Goal: Transaction & Acquisition: Purchase product/service

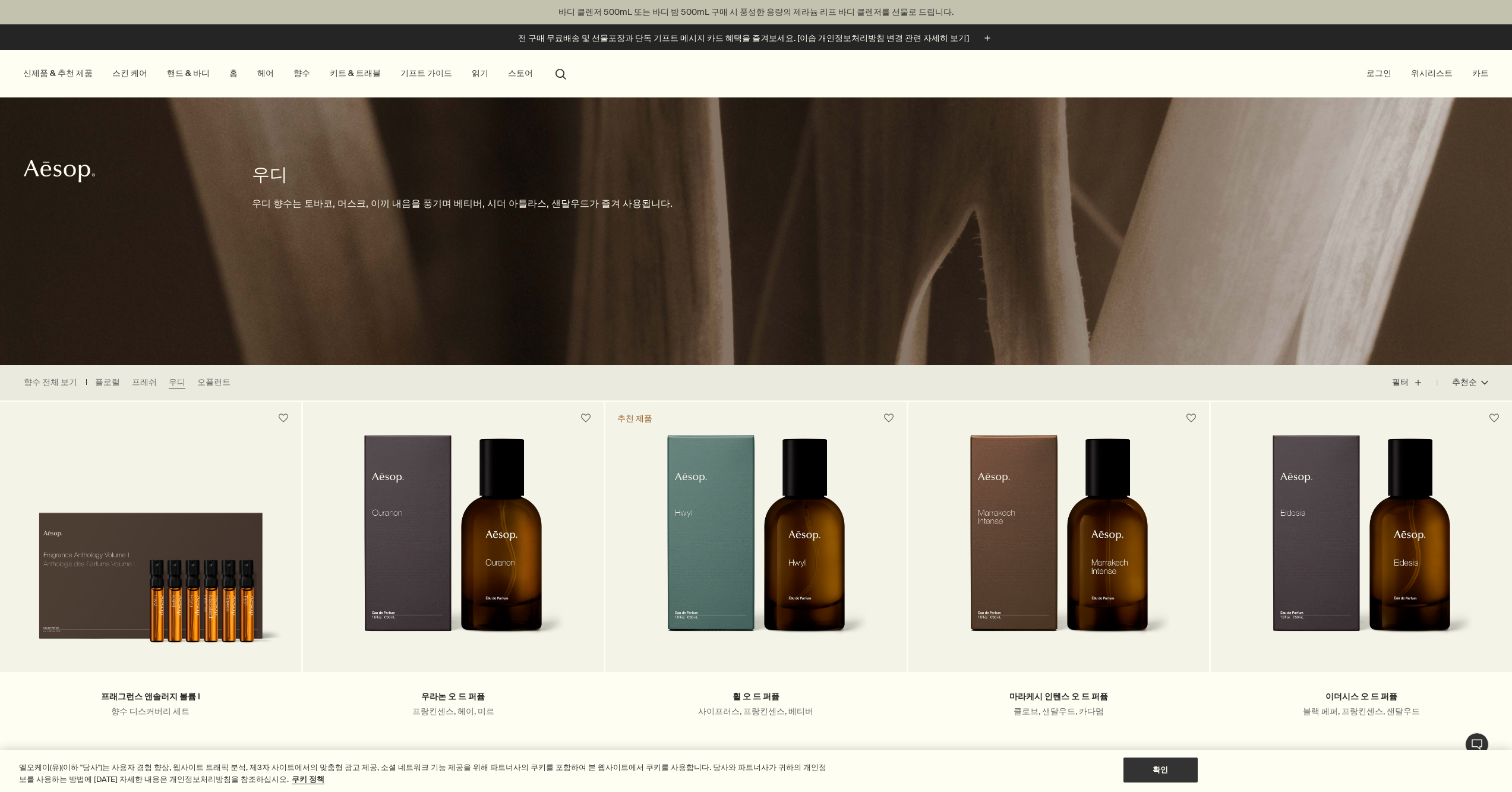
click at [291, 73] on link "향수" at bounding box center [302, 74] width 21 height 16
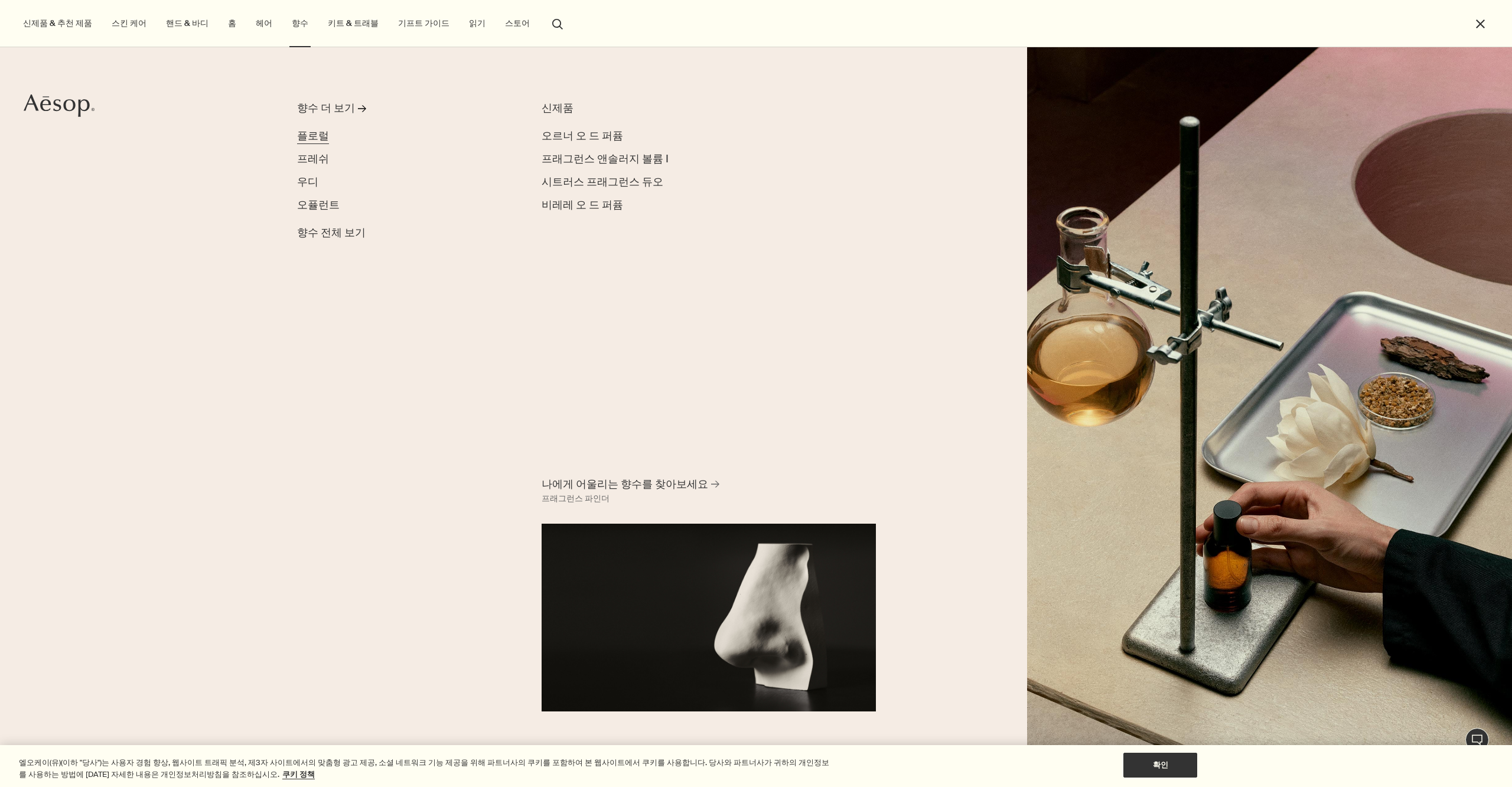
click at [317, 134] on span "플로럴" at bounding box center [313, 136] width 32 height 14
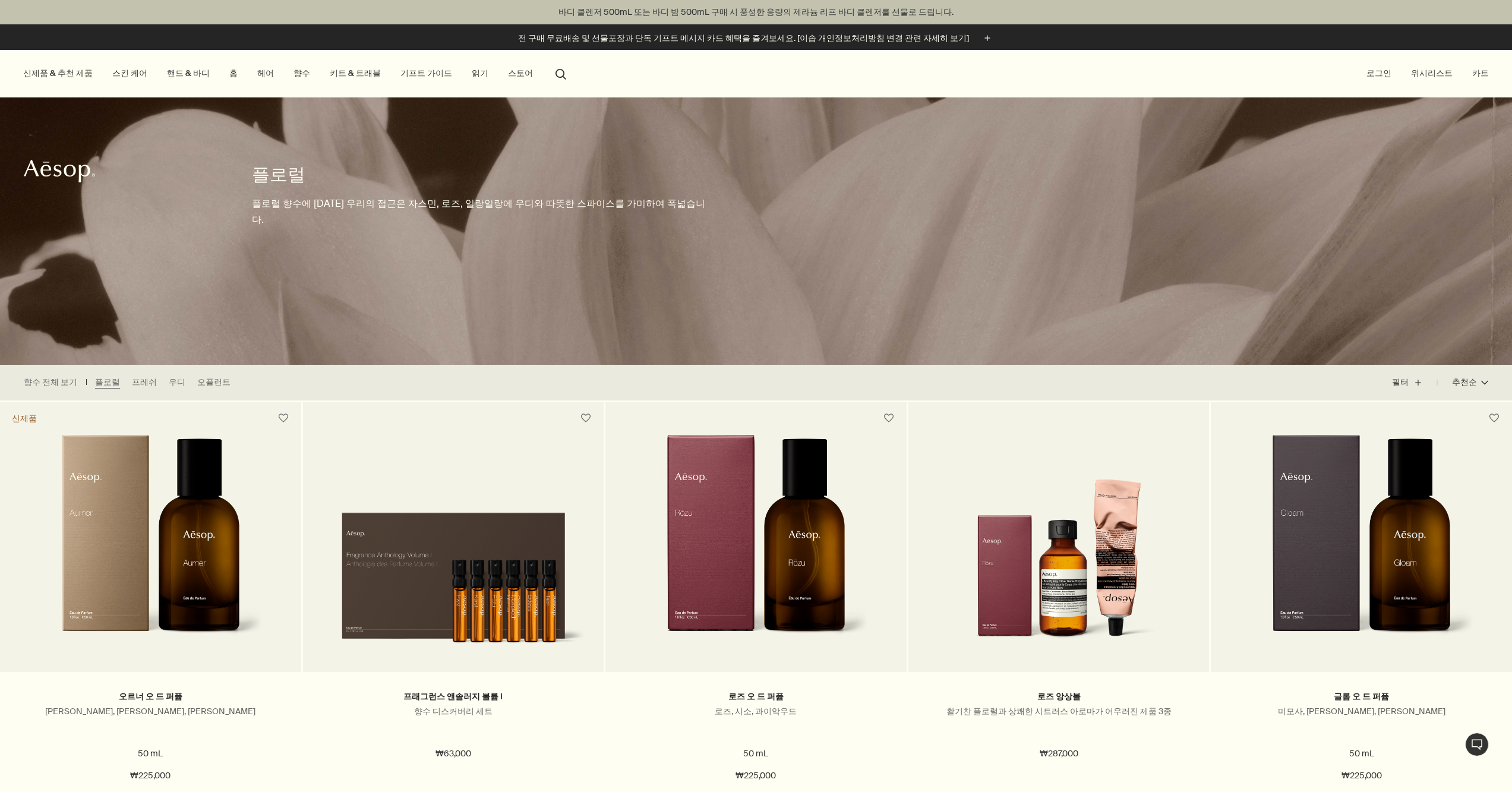
click at [64, 175] on icon "Aesop" at bounding box center [59, 171] width 71 height 23
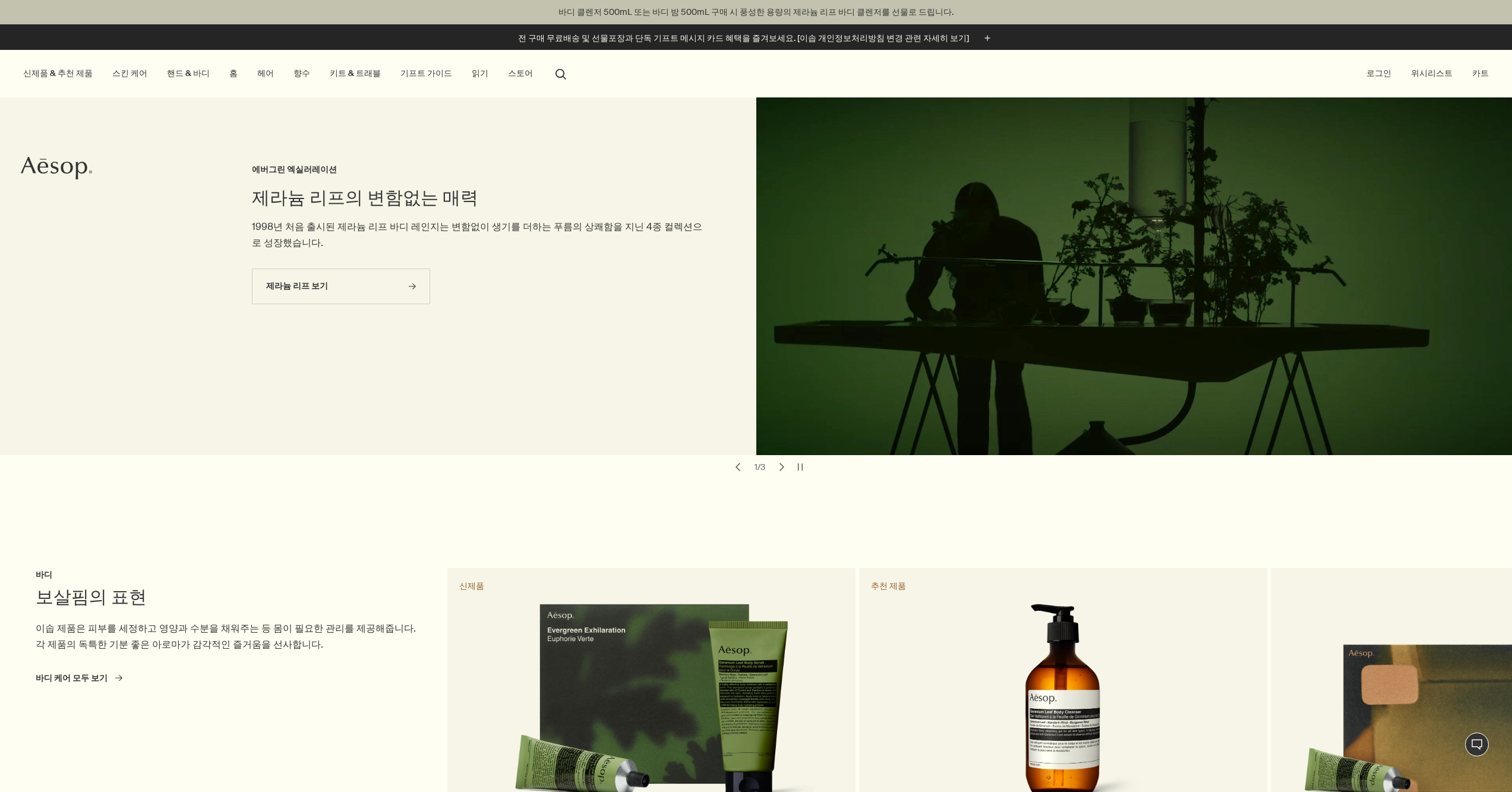
click at [128, 79] on link "스킨 케어" at bounding box center [129, 74] width 40 height 16
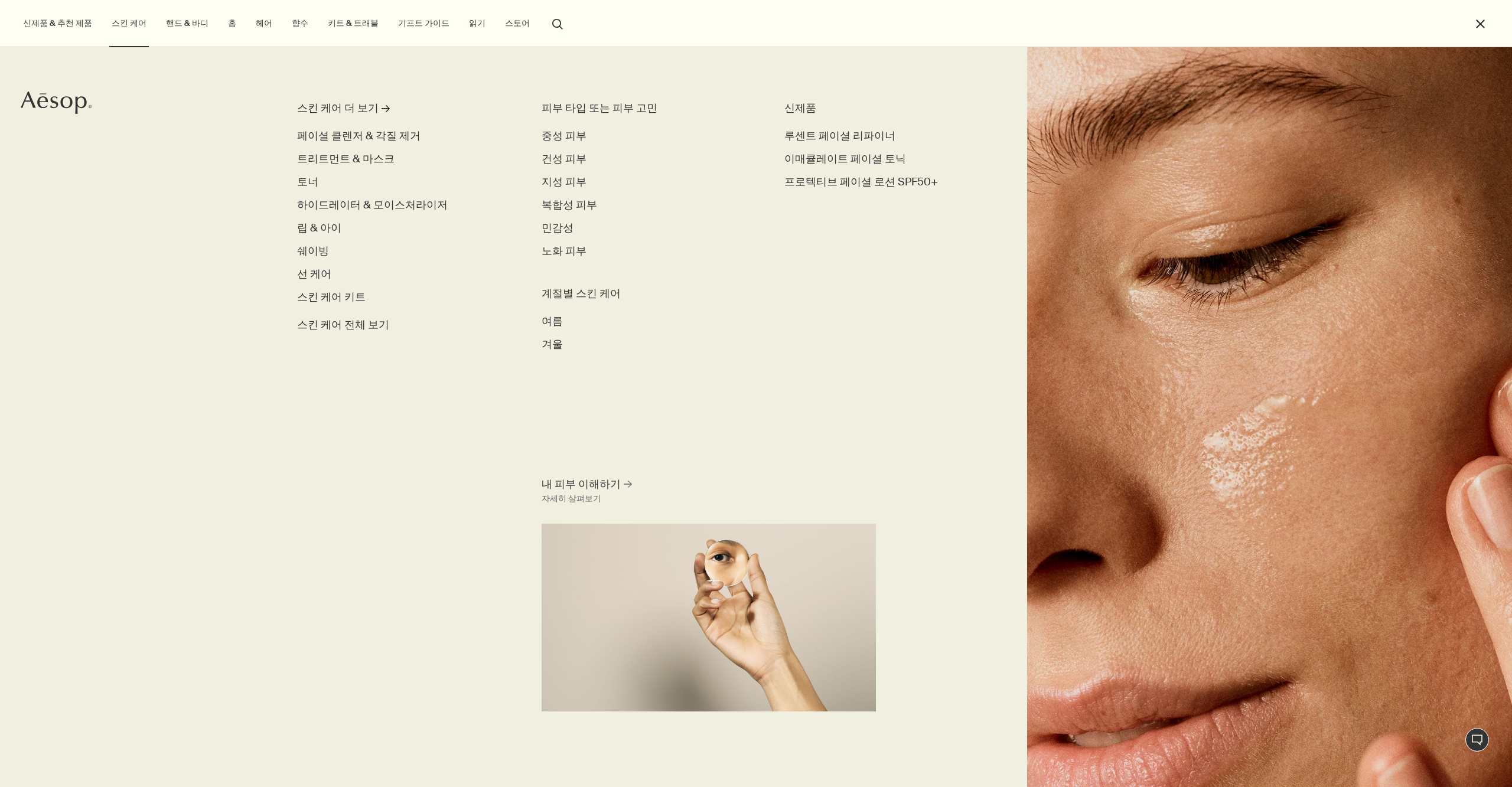
click at [176, 30] on link "핸드 & 바디" at bounding box center [187, 23] width 47 height 16
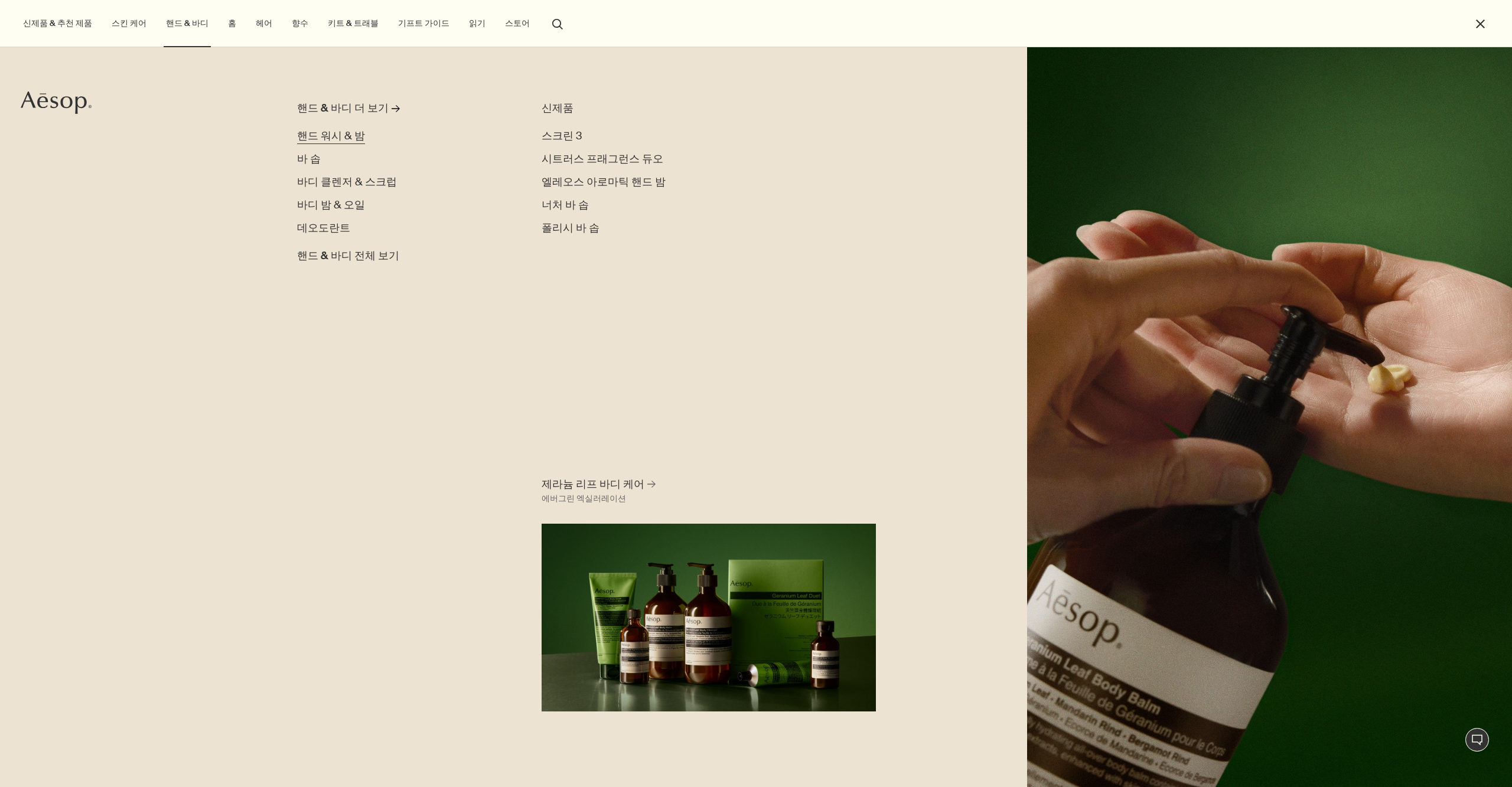
click at [341, 133] on span "핸드 워시 & 밤" at bounding box center [331, 136] width 68 height 14
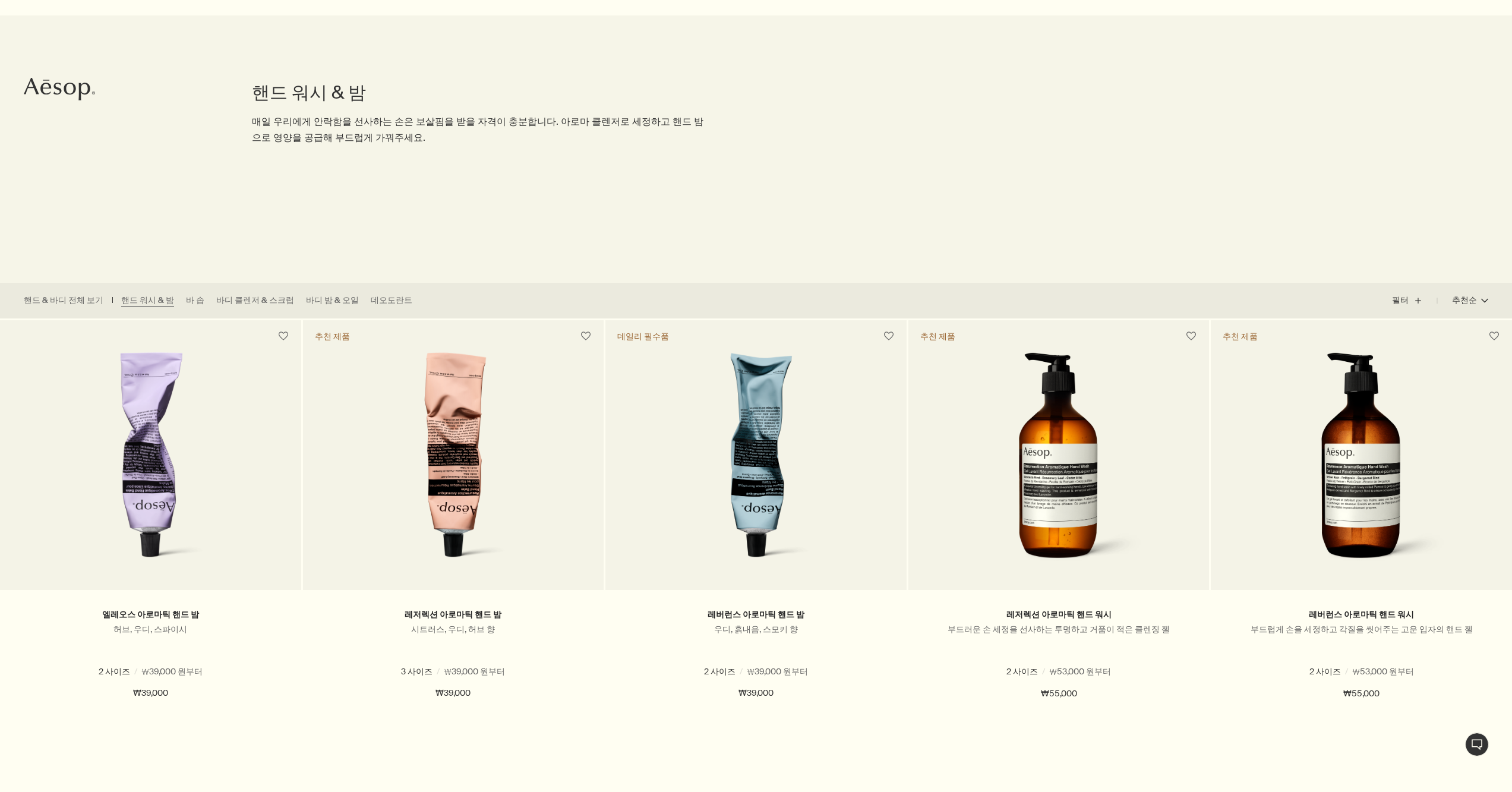
scroll to position [178, 0]
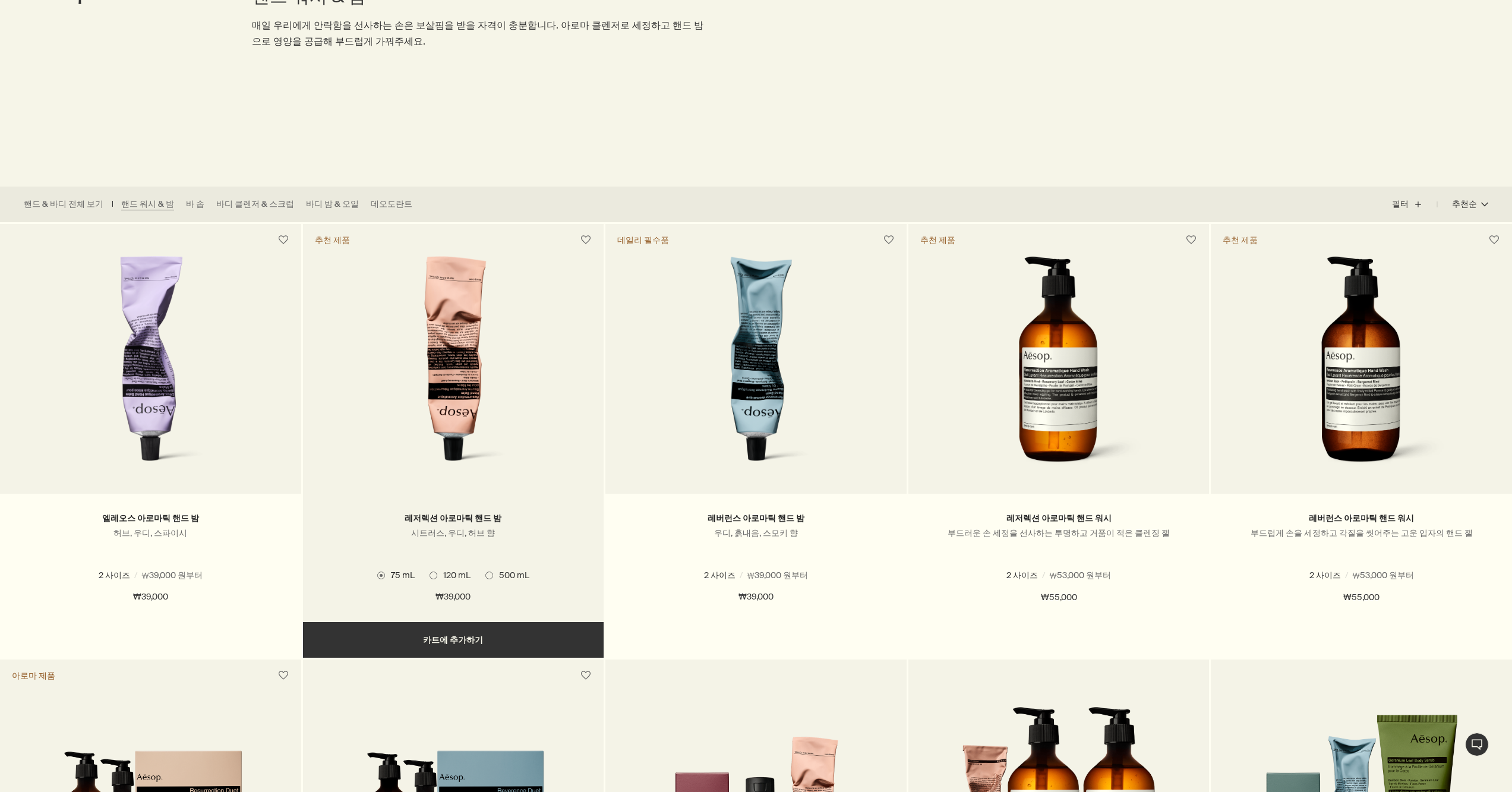
click at [493, 574] on span at bounding box center [489, 575] width 8 height 8
click at [485, 748] on input "500 mL" at bounding box center [485, 752] width 0 height 8
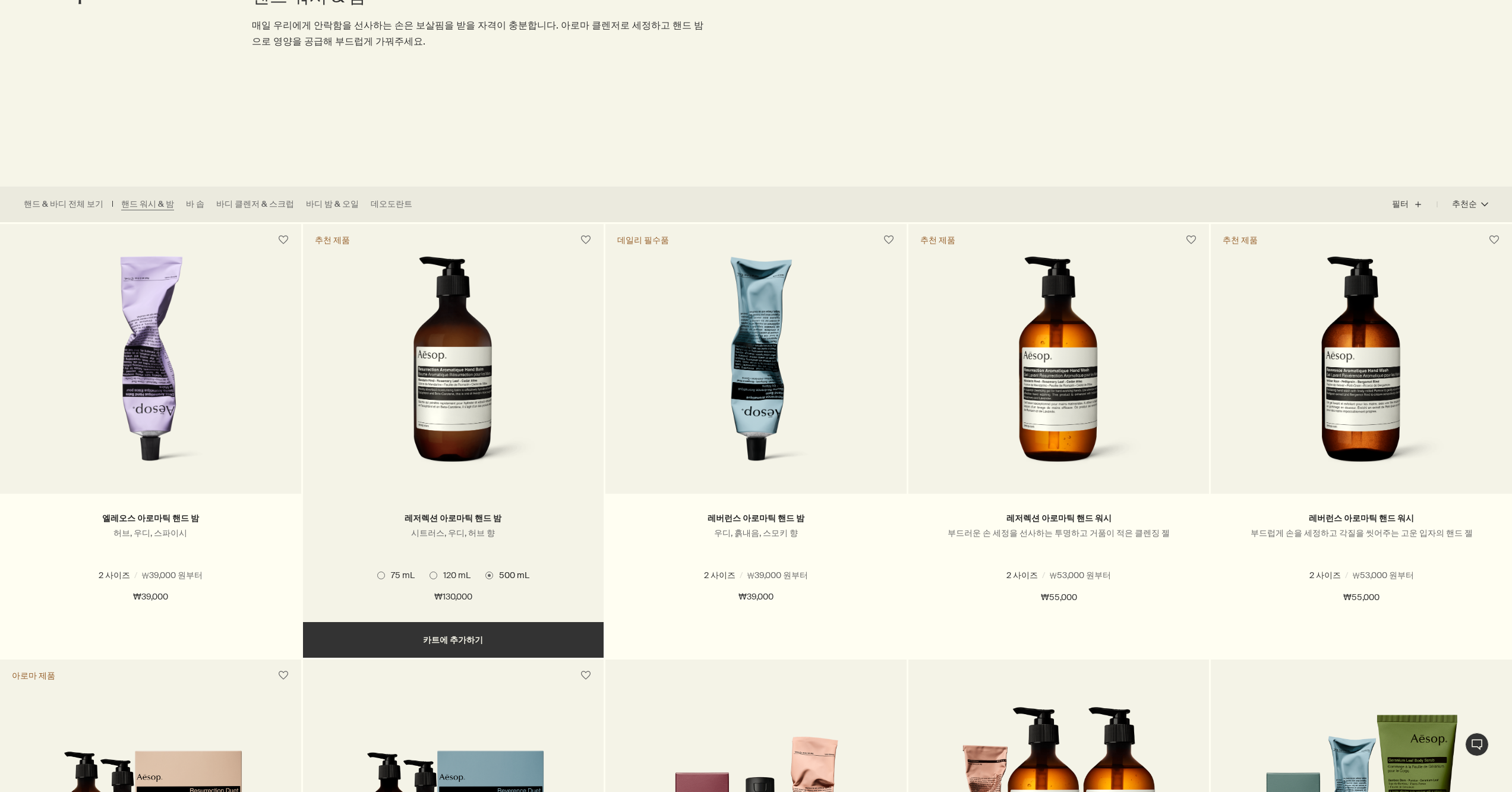
click at [439, 574] on span "120 mL" at bounding box center [453, 574] width 33 height 11
click at [430, 748] on input "120 mL" at bounding box center [430, 752] width 0 height 8
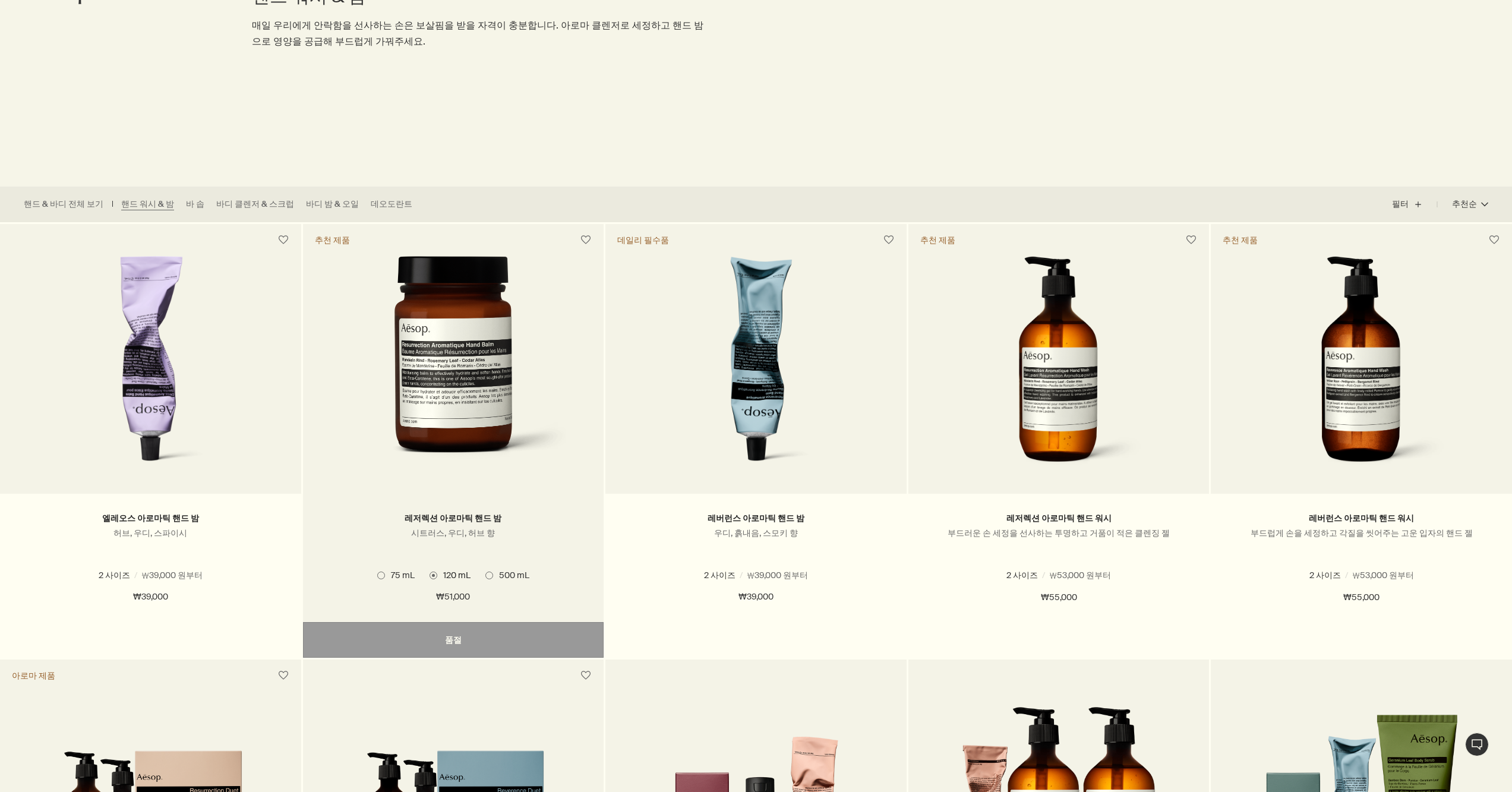
click at [381, 574] on span at bounding box center [381, 575] width 8 height 8
click at [377, 748] on input "75 mL" at bounding box center [377, 752] width 0 height 8
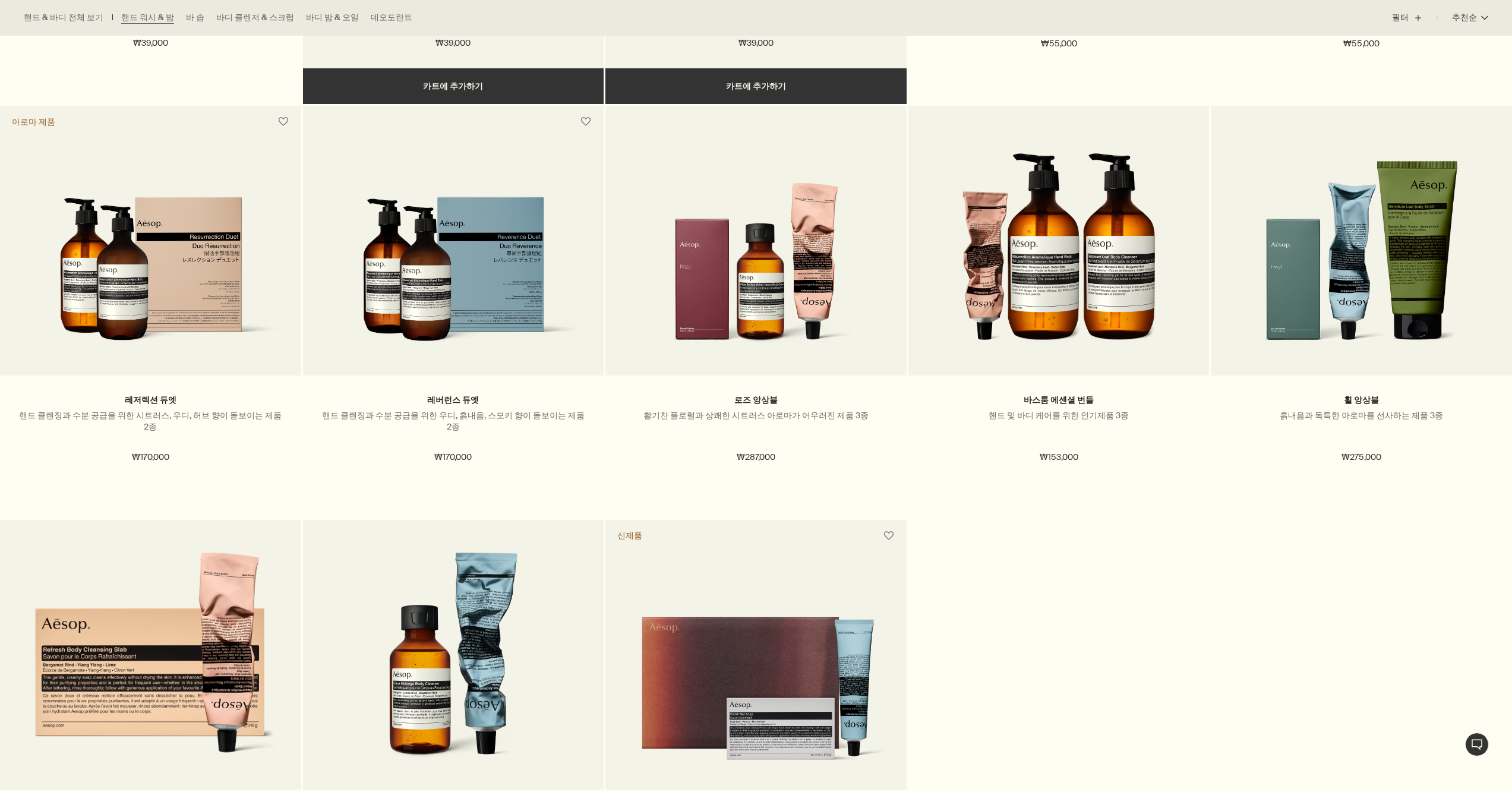
scroll to position [1010, 0]
